Goal: Task Accomplishment & Management: Complete application form

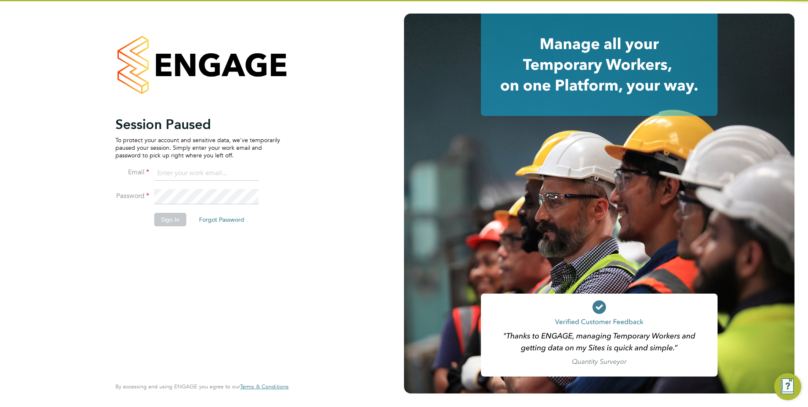
type input "jtarling@provision-recruitment.co.uk"
click at [173, 222] on button "Sign In" at bounding box center [170, 220] width 32 height 14
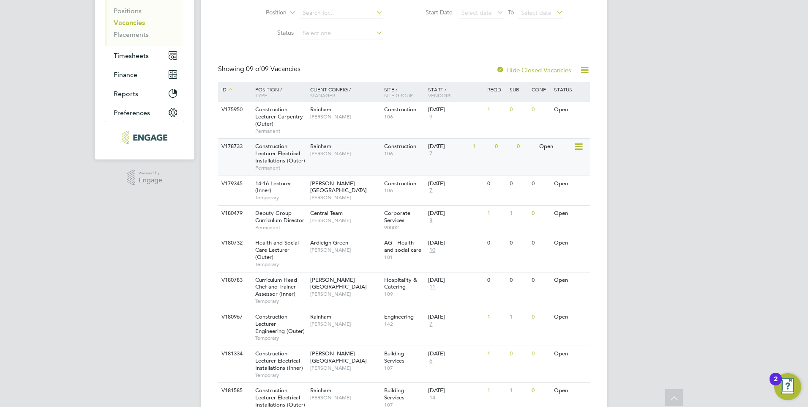
scroll to position [79, 0]
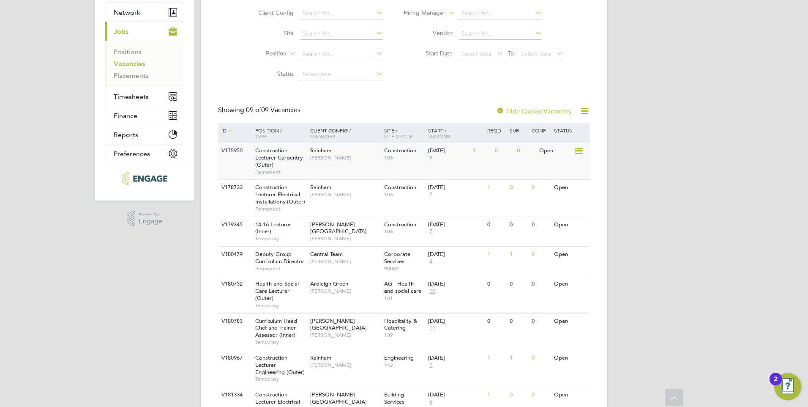
click at [361, 157] on span "[PERSON_NAME]" at bounding box center [345, 157] width 70 height 7
